Goal: Task Accomplishment & Management: Manage account settings

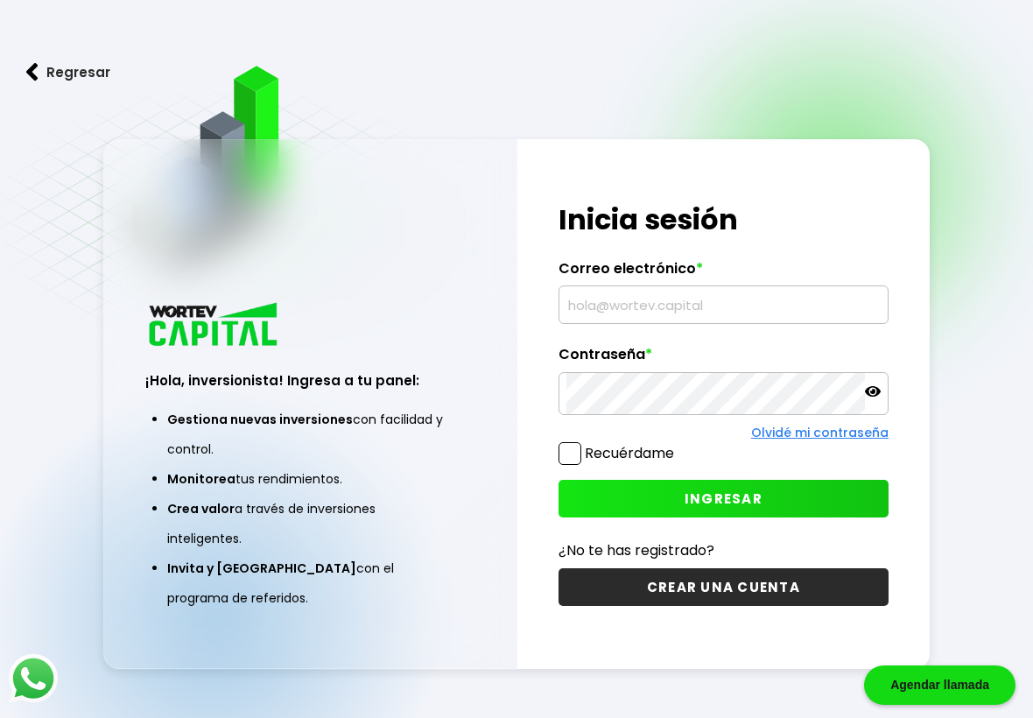
click at [732, 306] on input "text" at bounding box center [723, 304] width 314 height 37
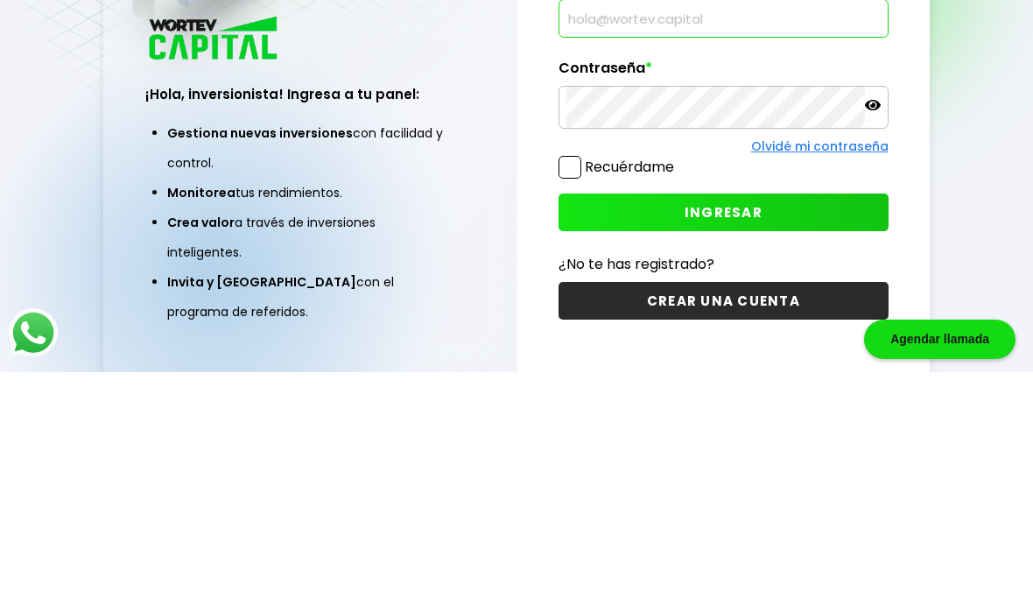
scroll to position [137, 0]
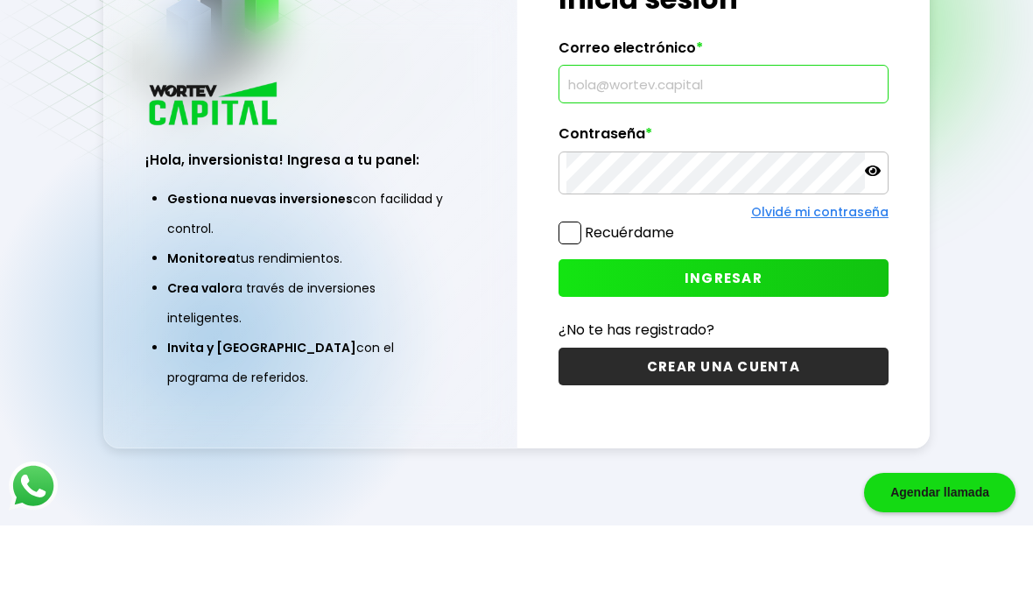
type input "[EMAIL_ADDRESS][DOMAIN_NAME]"
click at [743, 342] on span "INGRESAR" at bounding box center [723, 351] width 78 height 18
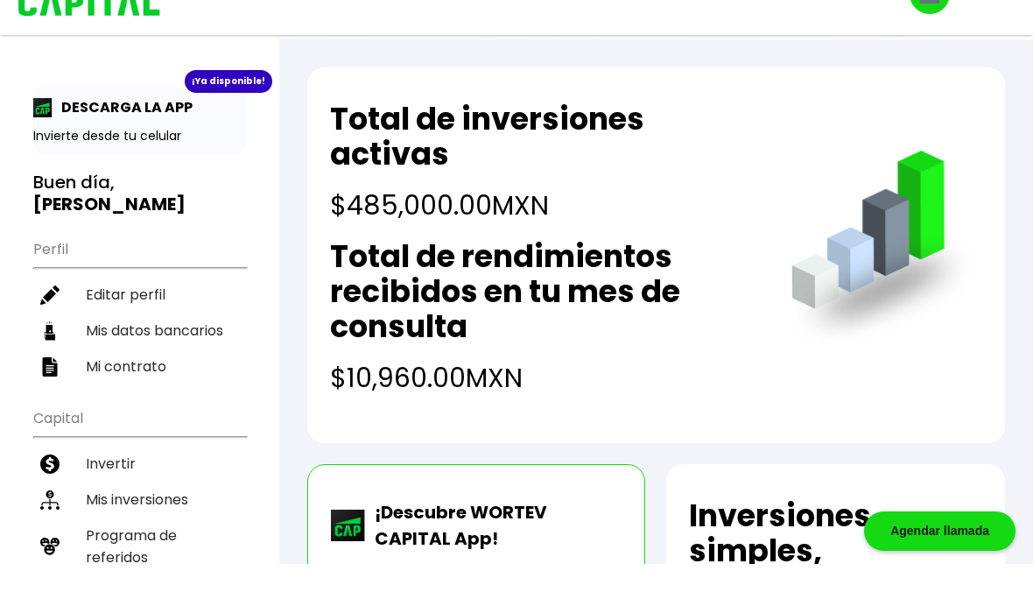
click at [149, 516] on li "Mis inversiones" at bounding box center [139, 534] width 213 height 36
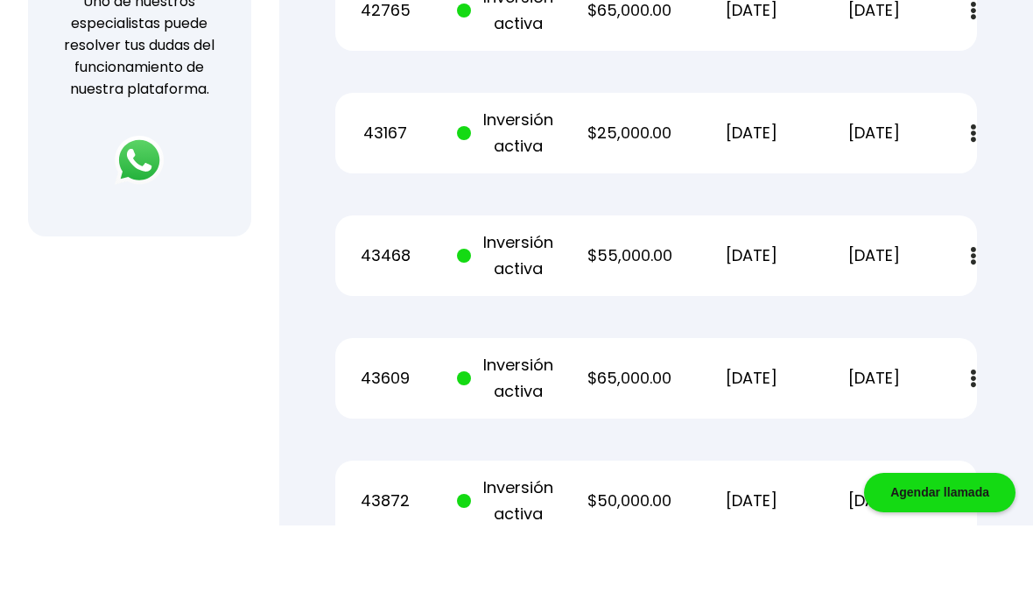
scroll to position [712, 0]
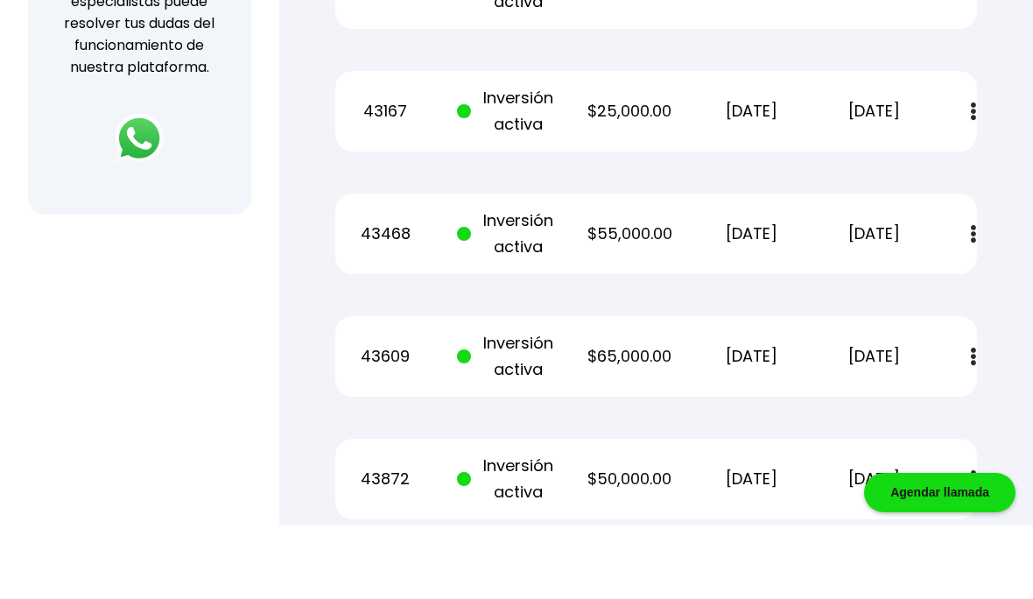
click at [313, 482] on div "Mis inversiones Como inversionista activo de WORTEV CAPITAL, apoyas el crecimie…" at bounding box center [655, 280] width 697 height 1660
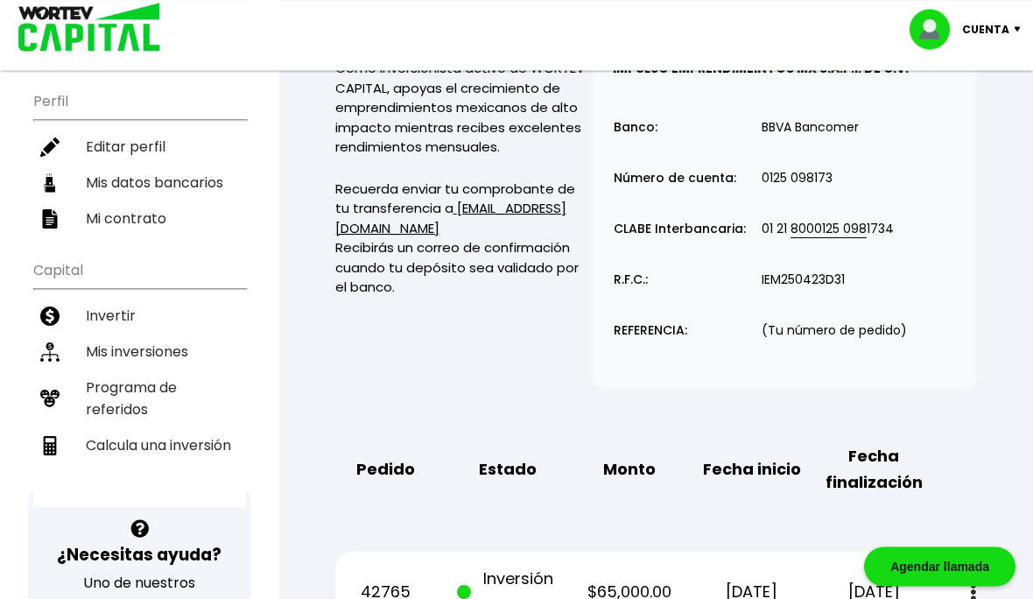
scroll to position [0, 0]
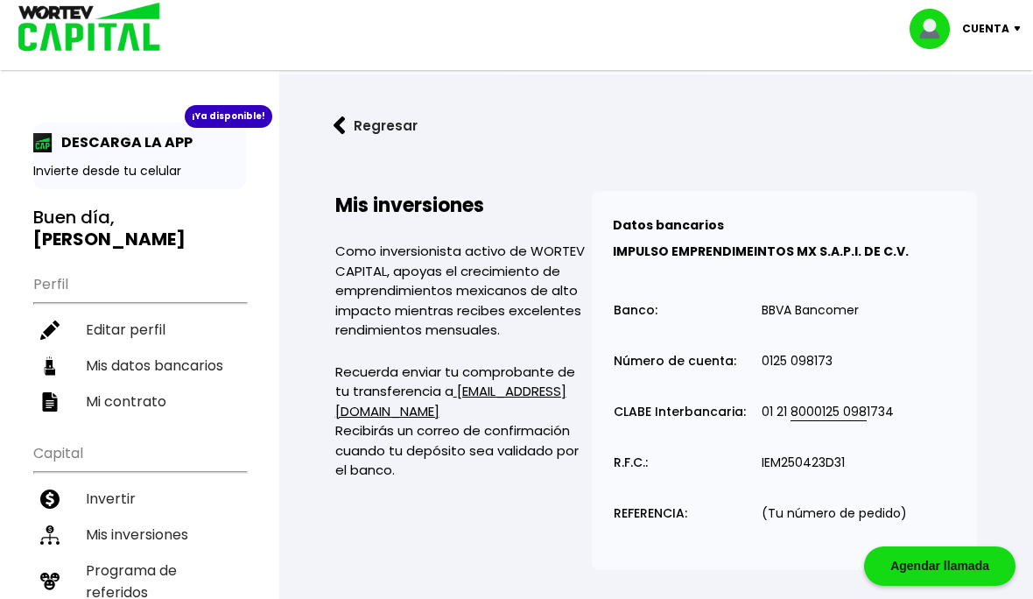
click at [984, 32] on p "Cuenta" at bounding box center [985, 29] width 47 height 26
click at [967, 117] on li "Cerrar sesión" at bounding box center [967, 117] width 140 height 36
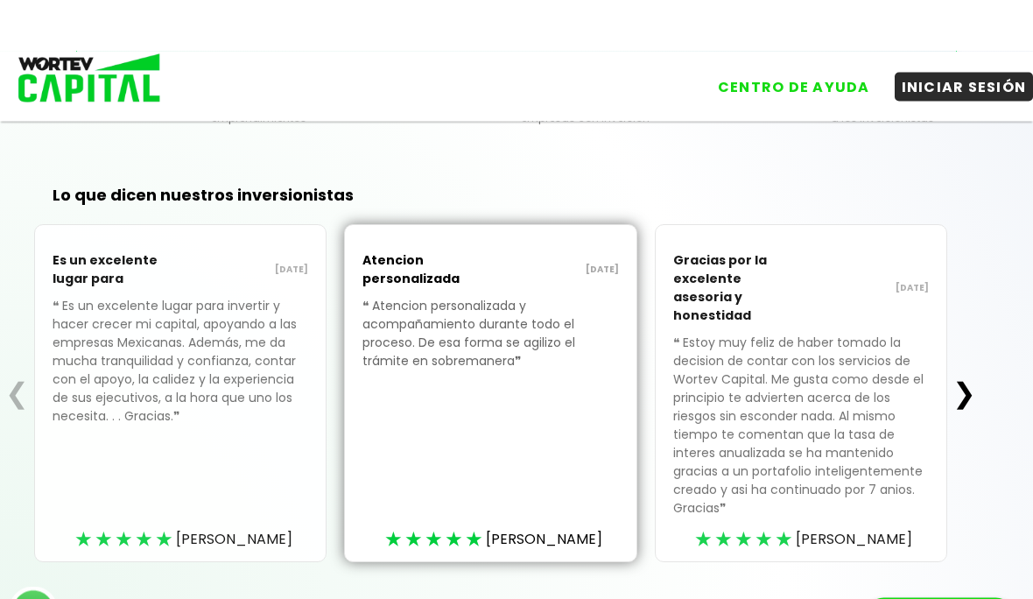
scroll to position [594, 0]
